Goal: Information Seeking & Learning: Find specific fact

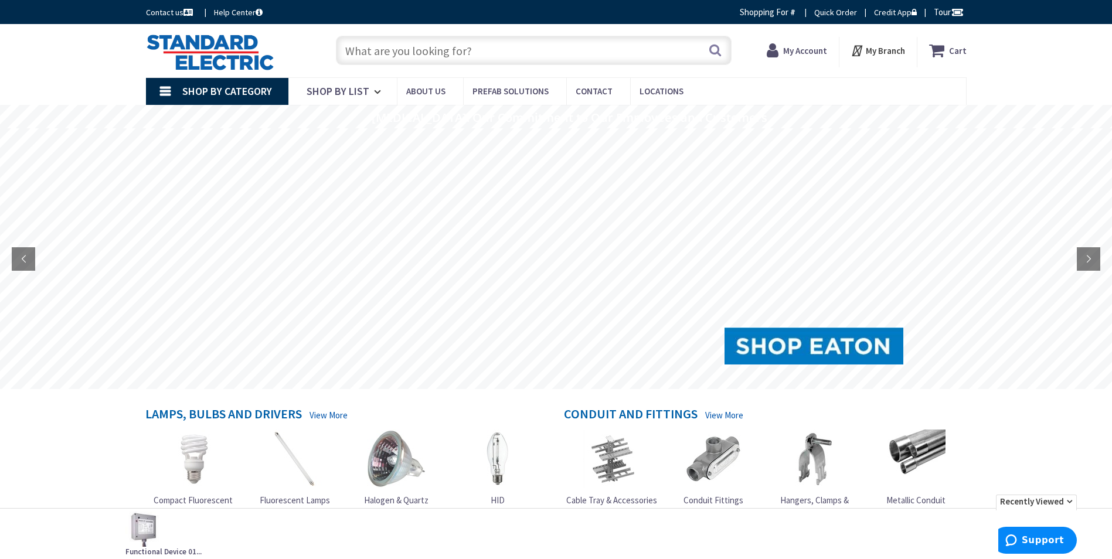
type input "[GEOGRAPHIC_DATA], [GEOGRAPHIC_DATA]"
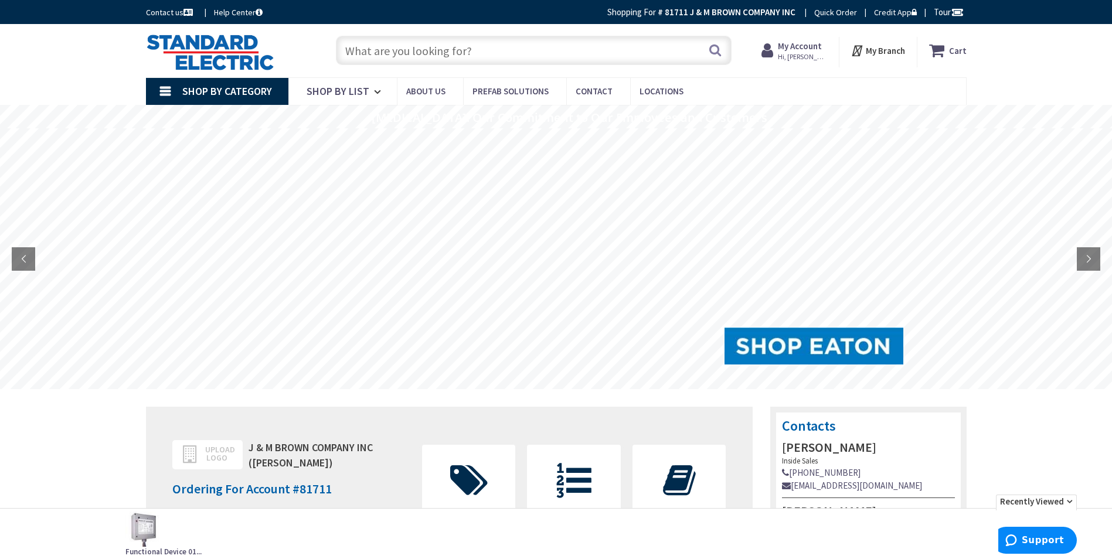
click at [484, 49] on input "text" at bounding box center [534, 50] width 396 height 29
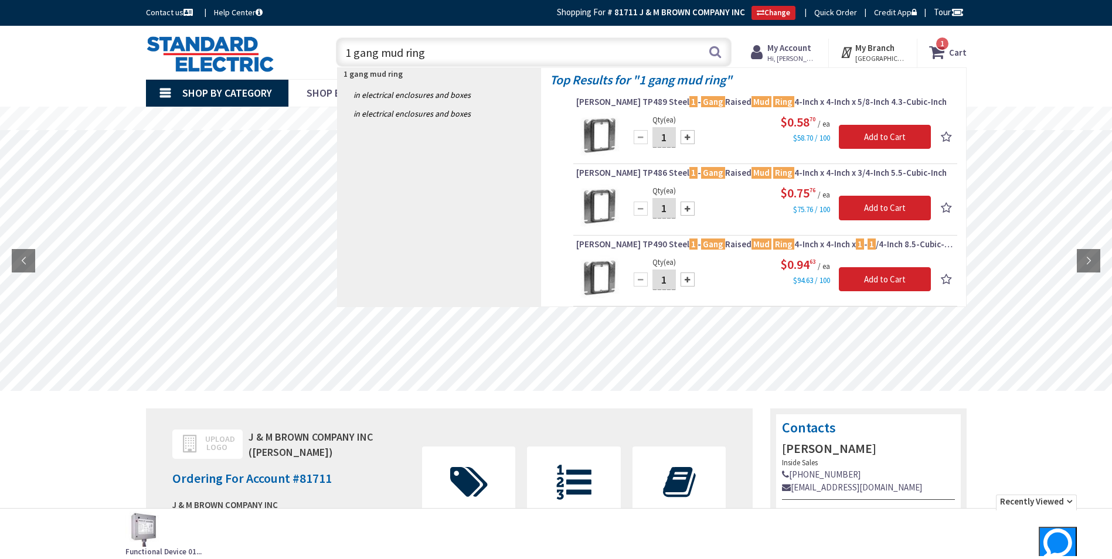
click at [352, 52] on input "1 gang mud ring" at bounding box center [534, 52] width 396 height 29
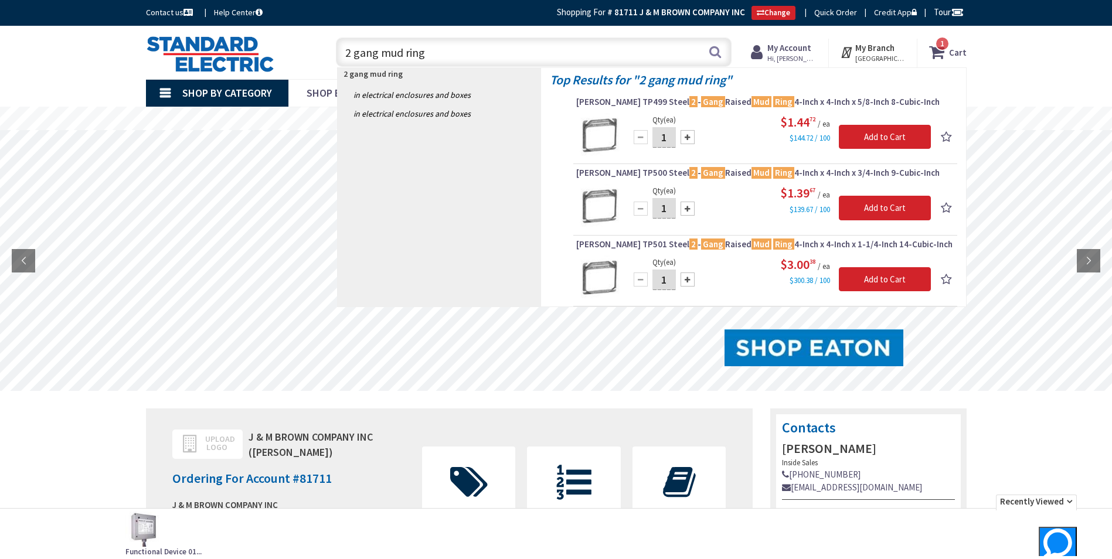
click at [449, 51] on input "2 gang mud ring" at bounding box center [534, 52] width 396 height 29
type input "2"
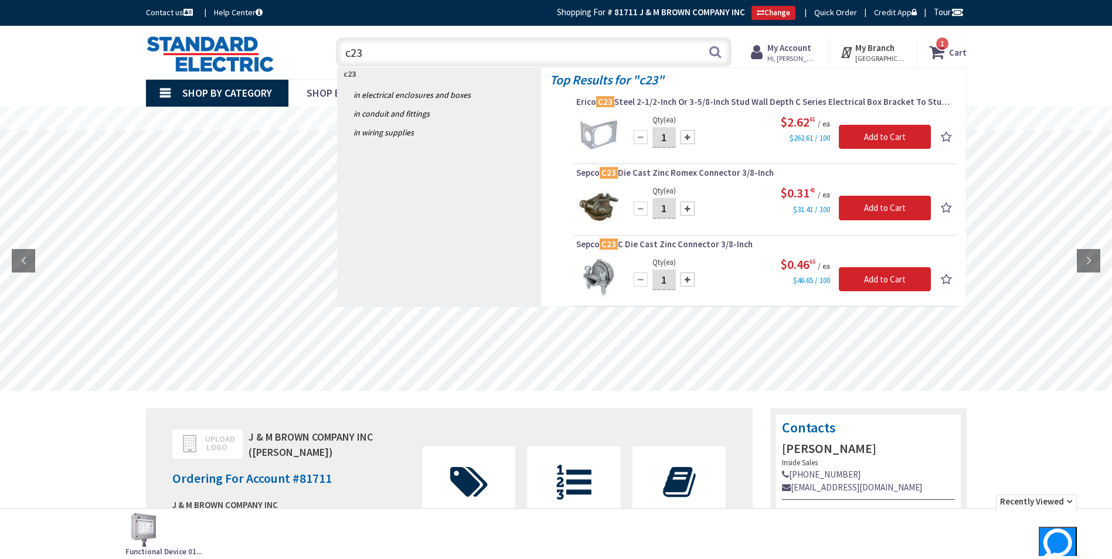
click at [346, 53] on input "c23" at bounding box center [534, 52] width 396 height 29
click at [365, 48] on input "c23" at bounding box center [534, 52] width 396 height 29
type input "c"
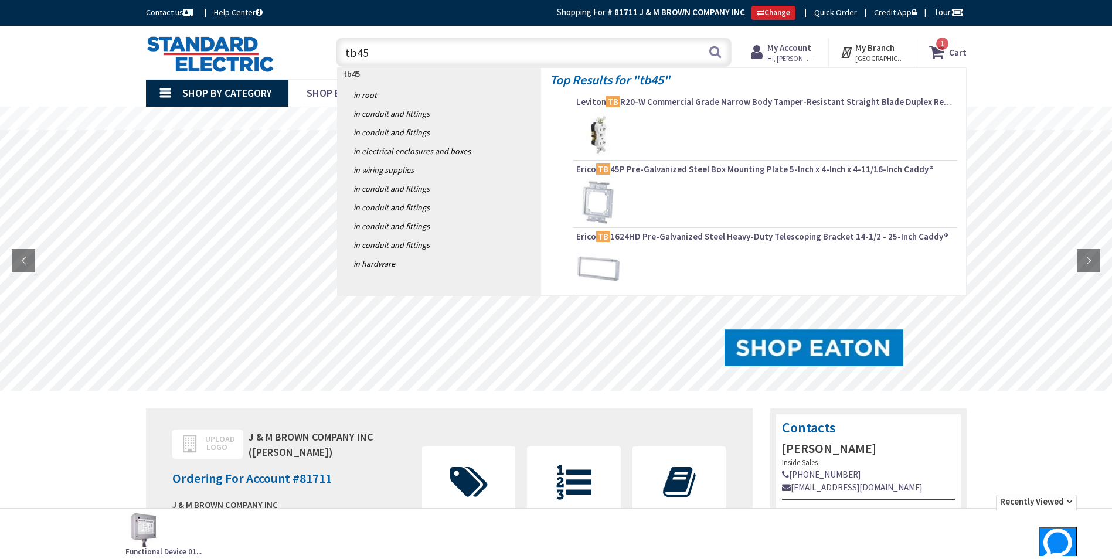
type input "tb45p"
